Goal: Find specific fact: Find specific fact

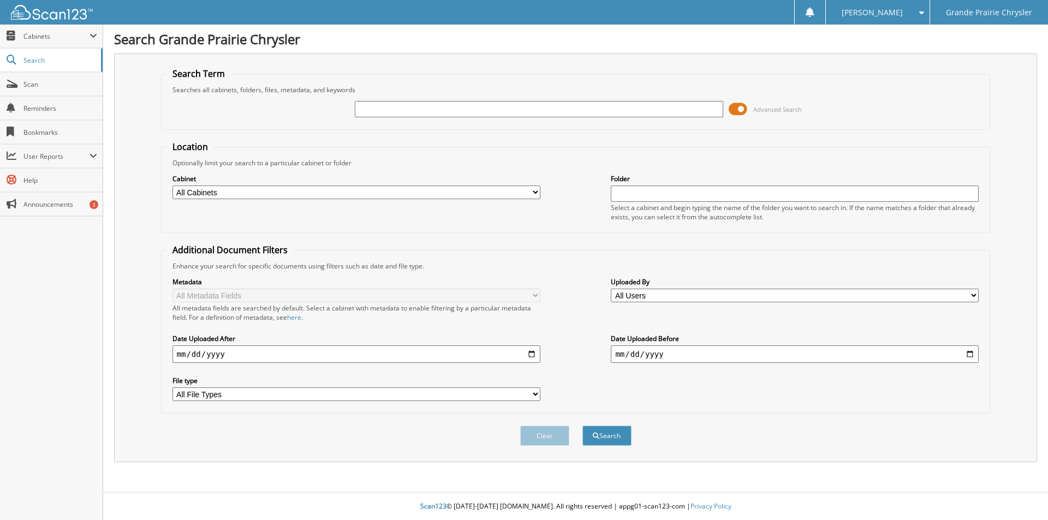
click at [448, 118] on div at bounding box center [539, 109] width 368 height 19
click at [441, 112] on input "text" at bounding box center [539, 109] width 368 height 16
type input "161310"
click at [582, 426] on button "Search" at bounding box center [606, 436] width 49 height 20
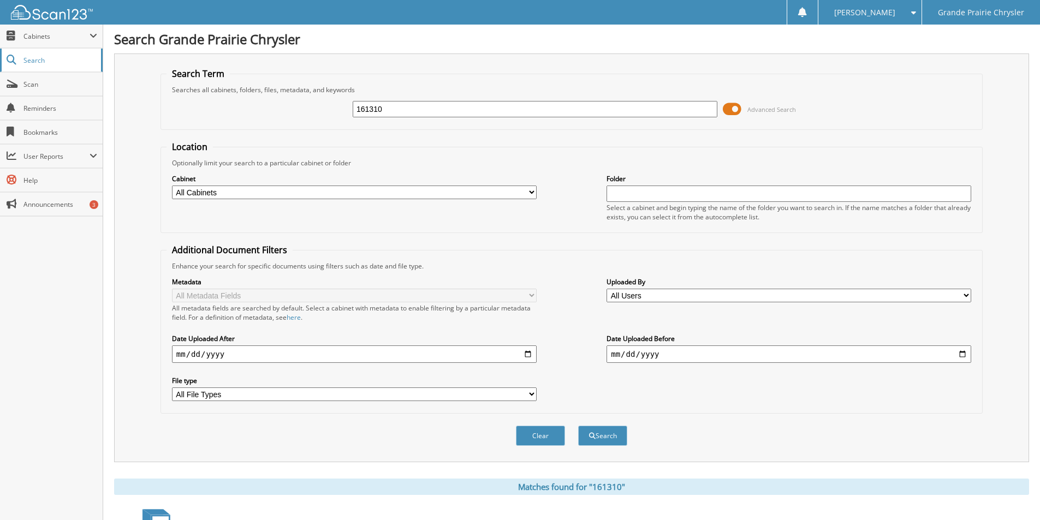
click at [49, 59] on span "Search" at bounding box center [59, 60] width 72 height 9
